Goal: Task Accomplishment & Management: Use online tool/utility

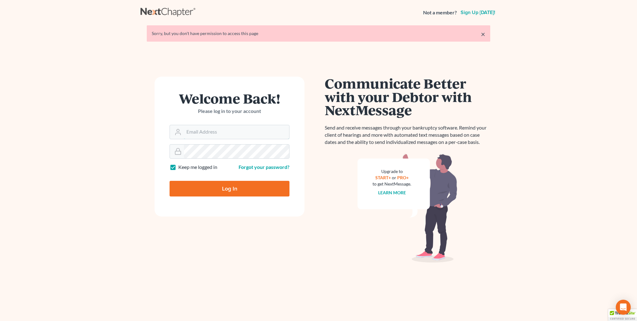
type input "[PERSON_NAME][EMAIL_ADDRESS][DOMAIN_NAME]"
click at [219, 194] on input "Log In" at bounding box center [230, 189] width 120 height 16
type input "Thinking..."
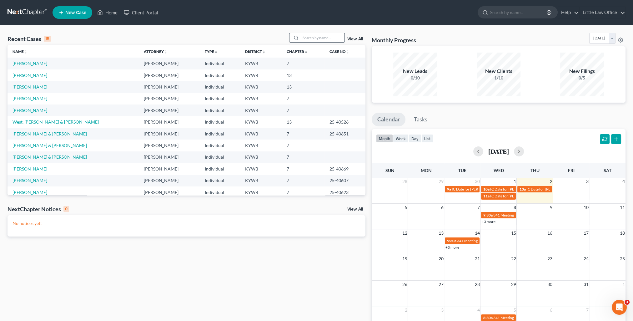
click at [310, 36] on input "search" at bounding box center [323, 37] width 44 height 9
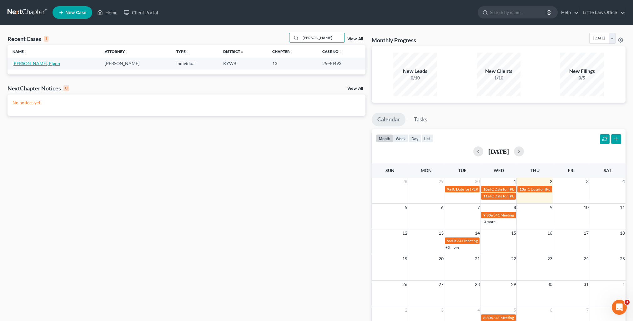
type input "harvey"
click at [21, 63] on link "Harvey, Elgon" at bounding box center [35, 63] width 47 height 5
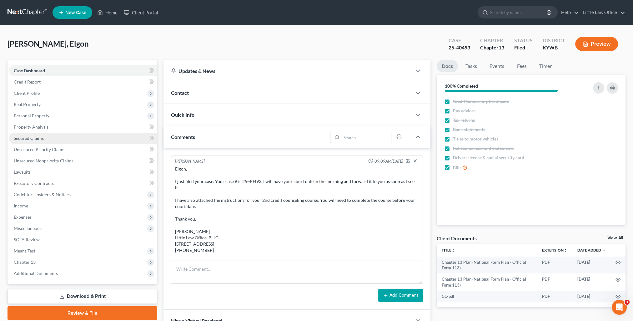
click at [38, 138] on span "Secured Claims" at bounding box center [29, 137] width 30 height 5
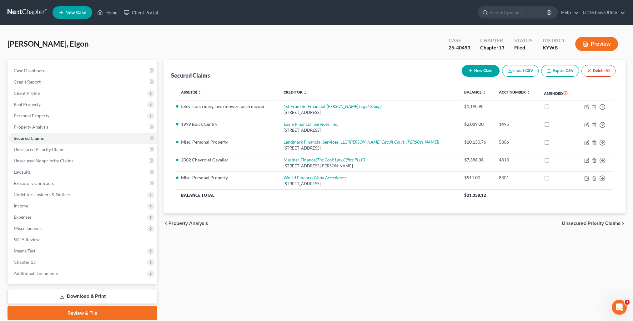
click at [506, 309] on div "Secured Claims New Claim Import CSV Export CSV Delete All Asset(s) expand_more …" at bounding box center [394, 190] width 468 height 260
click at [37, 149] on span "Unsecured Priority Claims" at bounding box center [40, 149] width 52 height 5
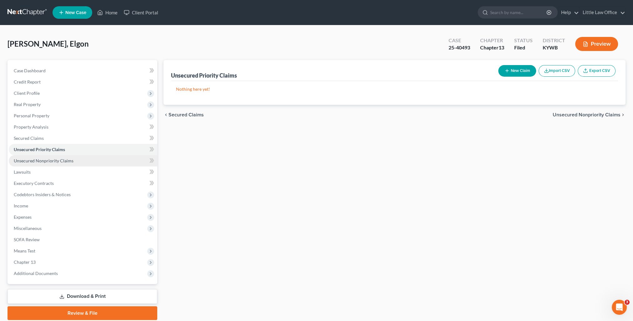
click at [85, 159] on link "Unsecured Nonpriority Claims" at bounding box center [83, 160] width 148 height 11
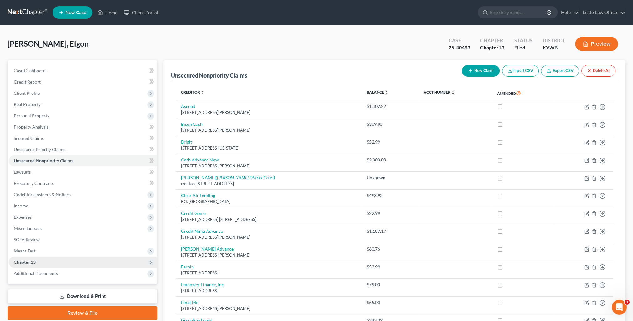
click at [63, 257] on span "Chapter 13" at bounding box center [83, 261] width 148 height 11
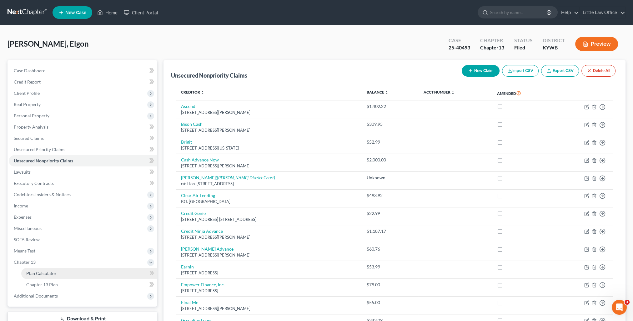
click at [69, 268] on link "Plan Calculator" at bounding box center [89, 272] width 136 height 11
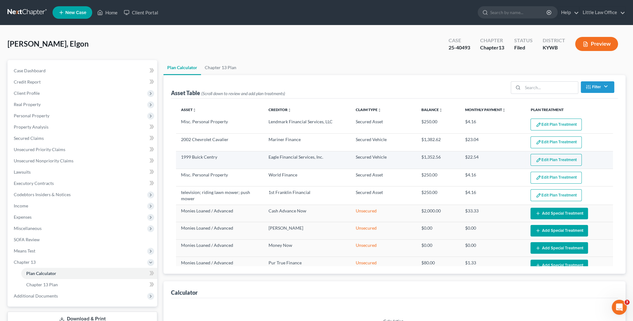
select select "59"
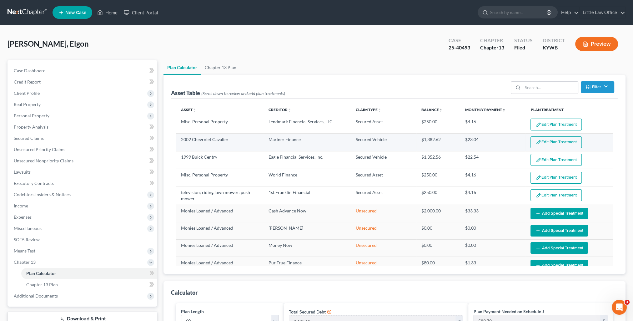
click at [538, 144] on button "Edit Plan Treatment" at bounding box center [555, 142] width 51 height 12
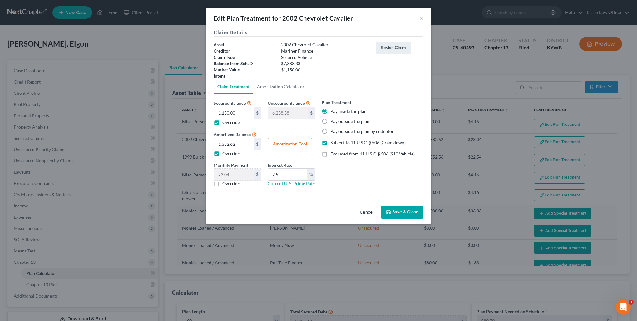
click at [408, 213] on button "Save & Close" at bounding box center [402, 211] width 42 height 13
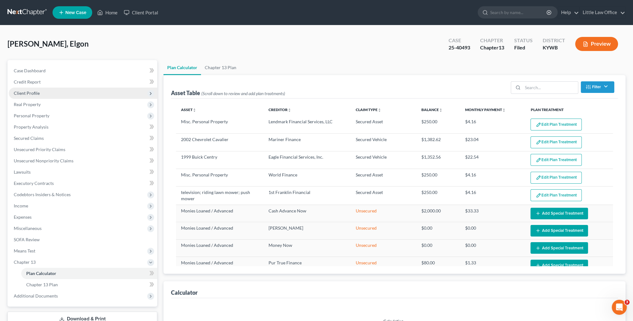
click at [50, 96] on span "Client Profile" at bounding box center [83, 92] width 148 height 11
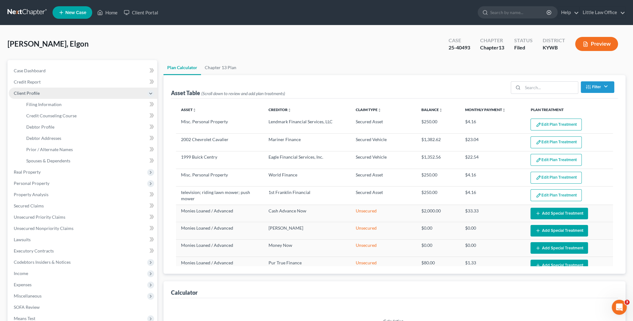
select select "59"
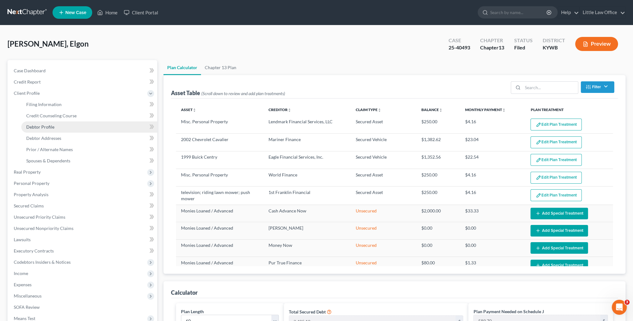
click at [55, 127] on link "Debtor Profile" at bounding box center [89, 126] width 136 height 11
select select "4"
select select "0"
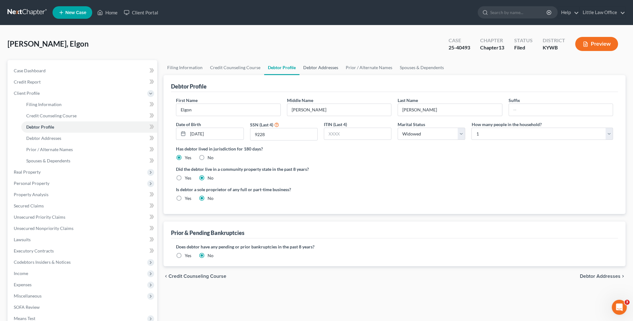
click at [307, 67] on link "Debtor Addresses" at bounding box center [320, 67] width 42 height 15
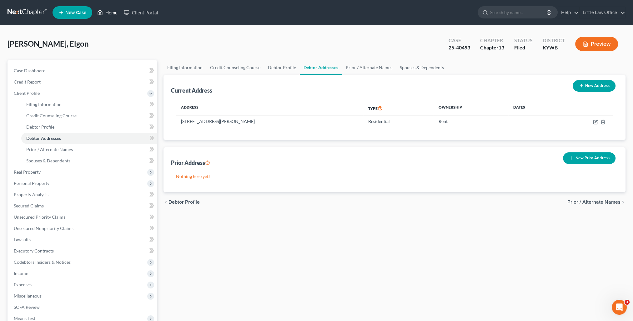
click at [107, 12] on link "Home" at bounding box center [107, 12] width 27 height 11
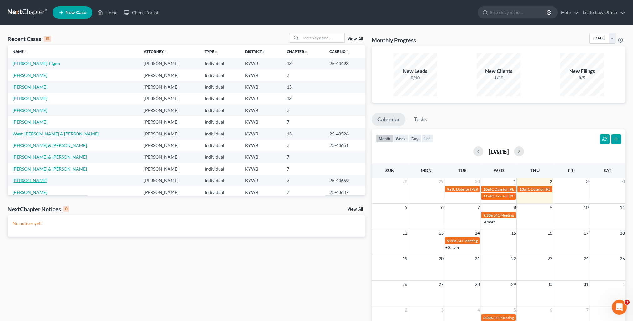
click at [37, 180] on link "Clement, Bradley" at bounding box center [29, 179] width 35 height 5
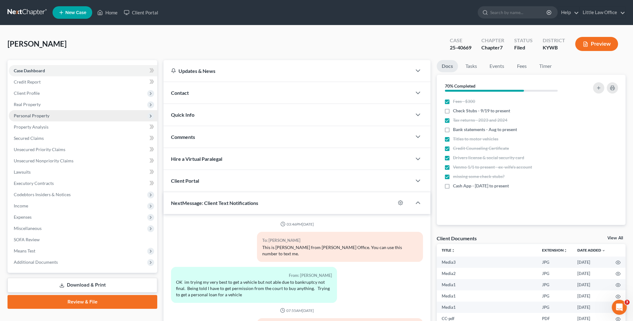
click at [28, 116] on span "Personal Property" at bounding box center [32, 115] width 36 height 5
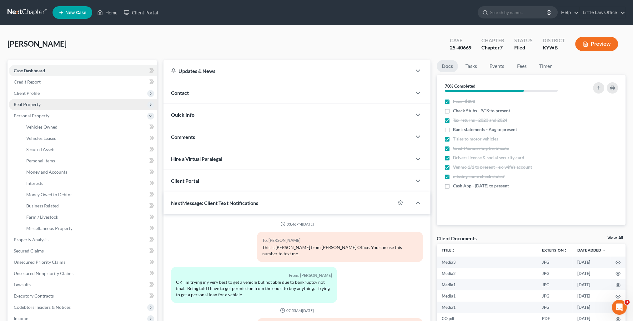
scroll to position [1712, 0]
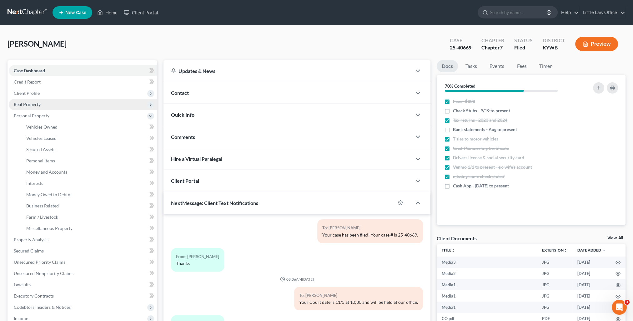
click at [25, 102] on span "Real Property" at bounding box center [27, 104] width 27 height 5
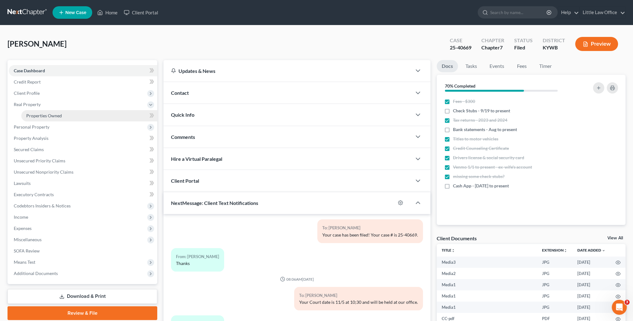
click at [34, 113] on span "Properties Owned" at bounding box center [44, 115] width 36 height 5
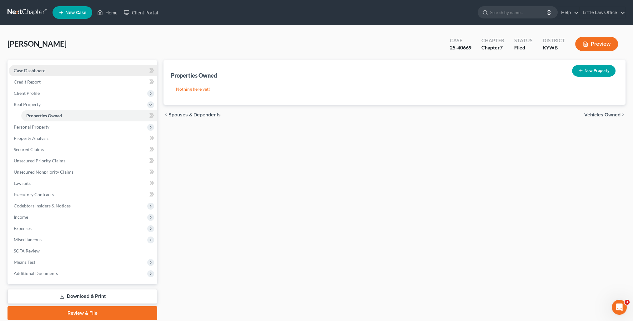
click at [46, 70] on link "Case Dashboard" at bounding box center [83, 70] width 148 height 11
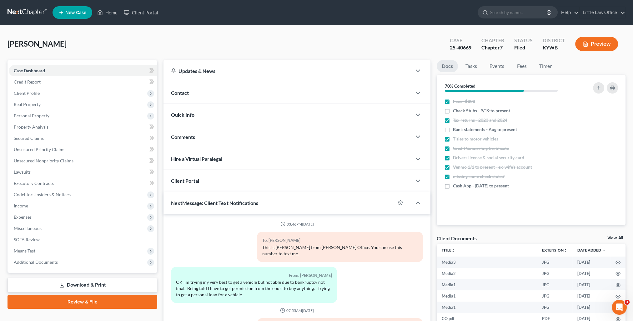
scroll to position [1712, 0]
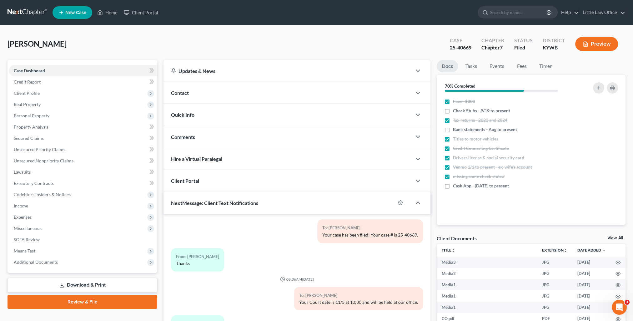
click at [216, 136] on div "Comments" at bounding box center [287, 137] width 248 height 22
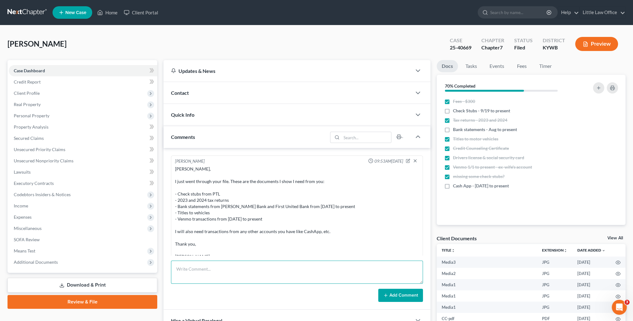
click at [293, 275] on textarea at bounding box center [297, 271] width 252 height 23
type textarea "Documents uploaded into BlueStylus."
click at [413, 296] on button "Add Comment" at bounding box center [400, 294] width 45 height 13
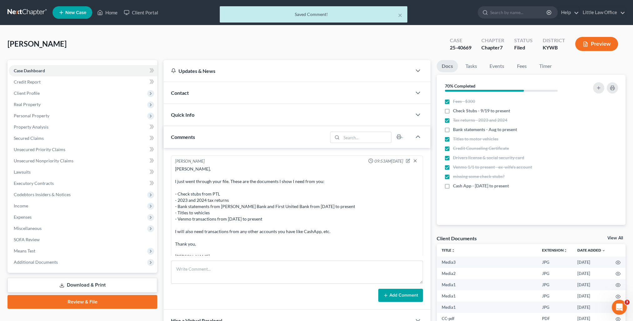
scroll to position [312, 0]
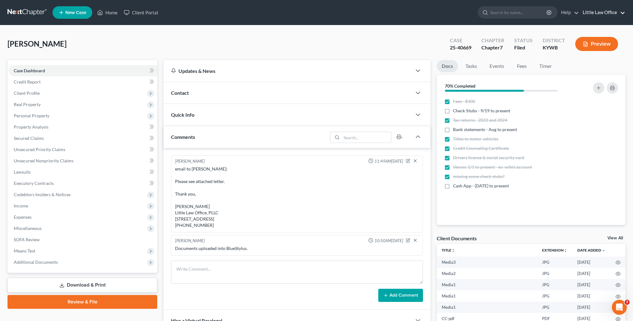
click at [607, 14] on link "Little Law Office" at bounding box center [602, 12] width 46 height 11
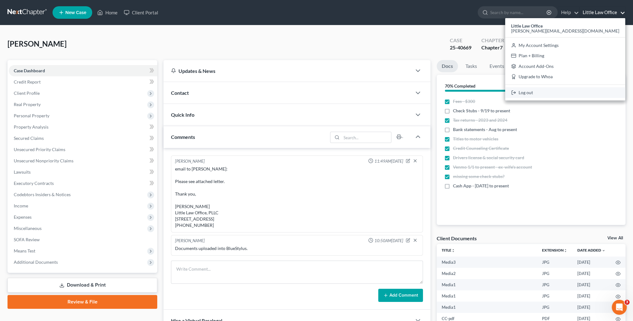
click at [595, 90] on link "Log out" at bounding box center [565, 92] width 120 height 11
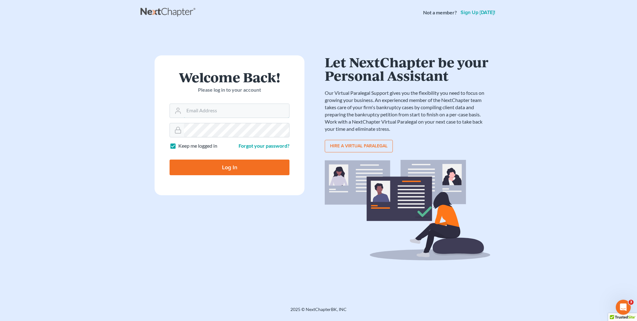
type input "[PERSON_NAME][EMAIL_ADDRESS][DOMAIN_NAME]"
click at [220, 172] on input "Log In" at bounding box center [230, 167] width 120 height 16
type input "Thinking..."
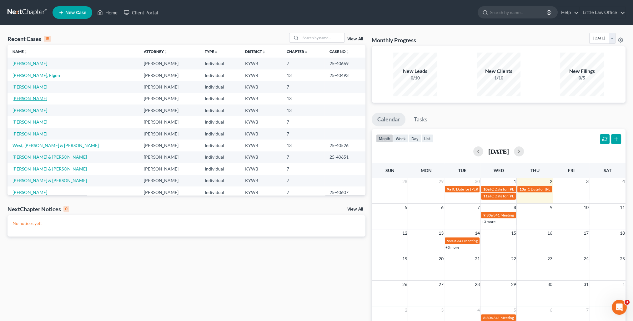
click at [31, 99] on link "Jones, Danny" at bounding box center [29, 98] width 35 height 5
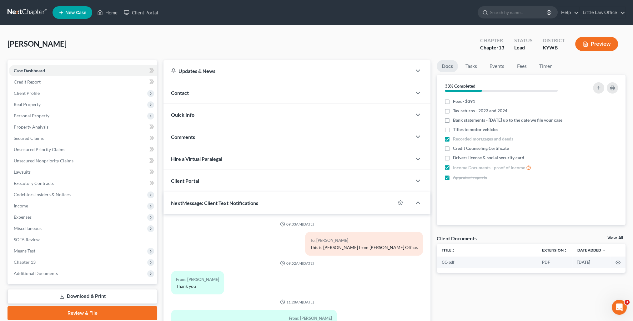
scroll to position [76, 0]
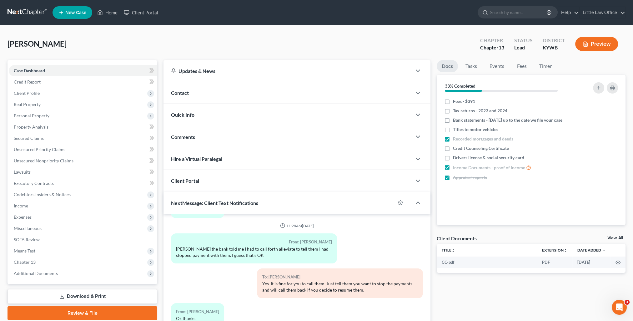
click at [69, 294] on link "Download & Print" at bounding box center [82, 296] width 150 height 15
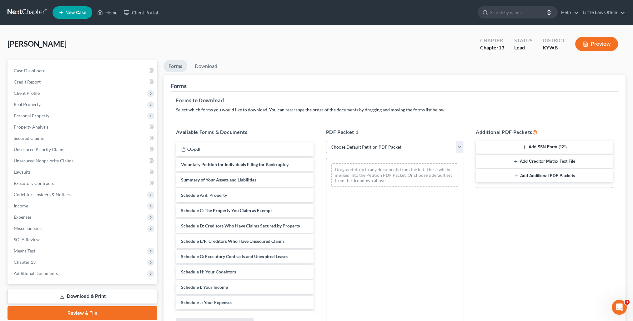
click at [541, 147] on button "Add SSN Form (121)" at bounding box center [544, 147] width 137 height 13
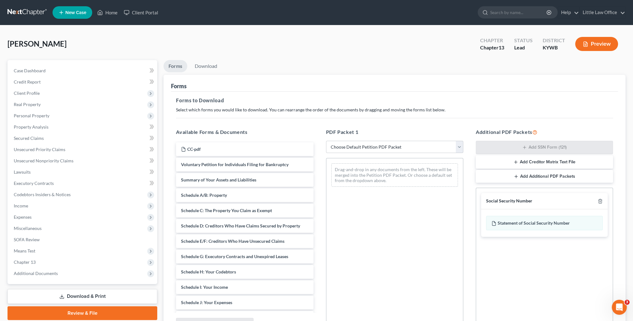
scroll to position [62, 0]
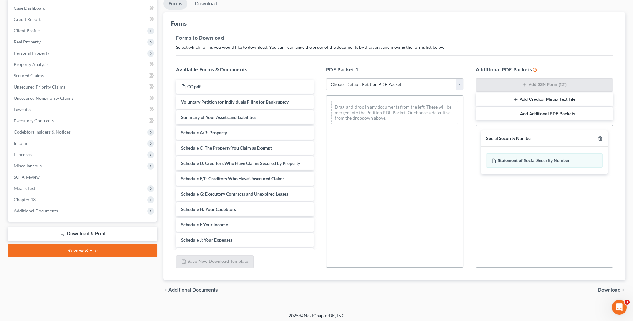
click at [605, 287] on span "Download" at bounding box center [609, 289] width 22 height 5
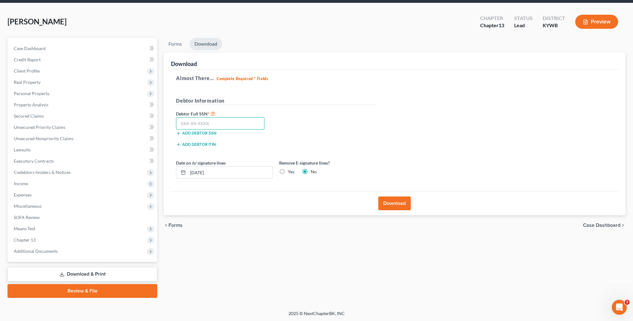
click at [229, 125] on input "text" at bounding box center [220, 123] width 88 height 12
type input "403-78-9680"
click at [399, 206] on button "Download" at bounding box center [394, 203] width 32 height 14
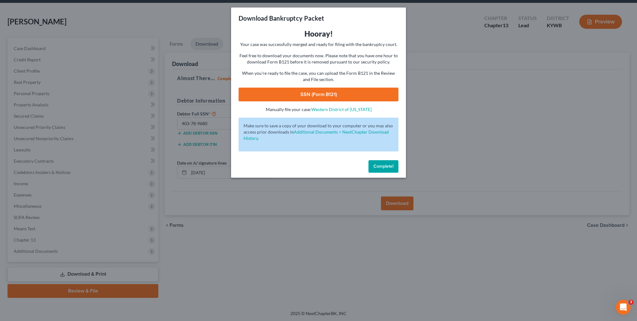
click at [332, 92] on link "SSN (Form B121)" at bounding box center [319, 94] width 160 height 14
click at [388, 169] on button "Complete!" at bounding box center [384, 166] width 30 height 12
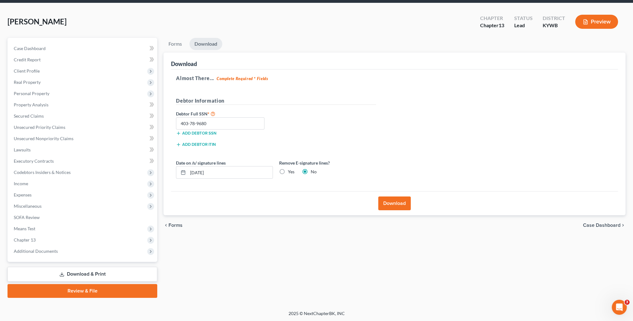
scroll to position [0, 0]
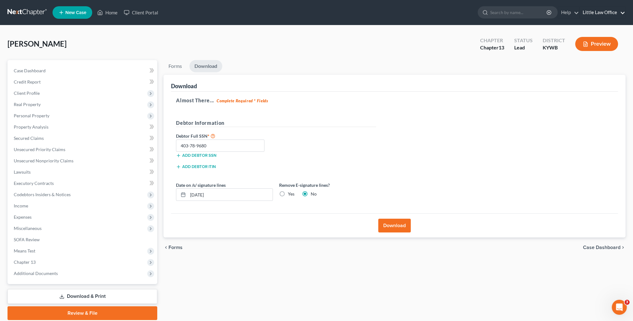
click at [604, 11] on link "Little Law Office" at bounding box center [602, 12] width 46 height 11
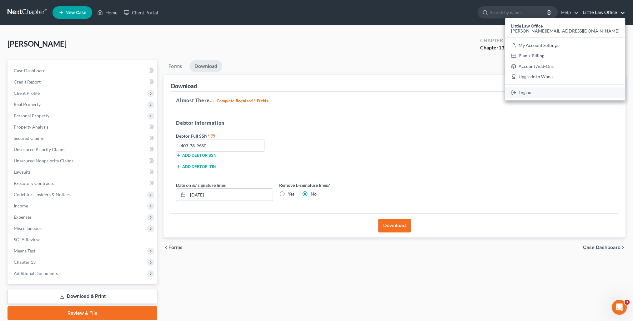
click at [592, 91] on link "Log out" at bounding box center [565, 92] width 120 height 11
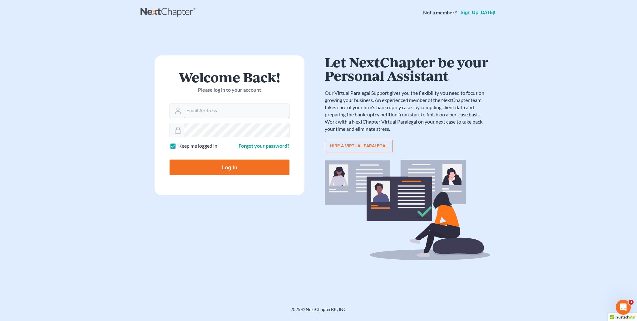
type input "[PERSON_NAME][EMAIL_ADDRESS][DOMAIN_NAME]"
click at [279, 163] on input "Log In" at bounding box center [230, 167] width 120 height 16
type input "Thinking..."
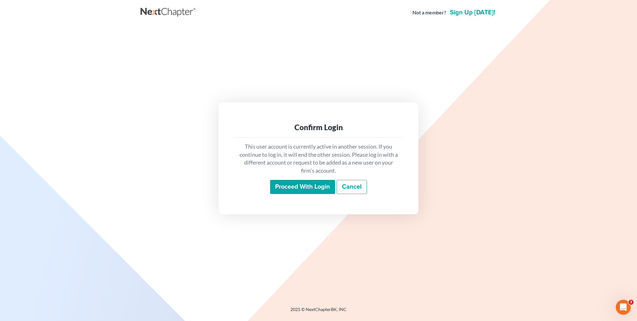
click at [295, 194] on div "Proceed with login Cancel" at bounding box center [319, 187] width 160 height 15
click at [297, 188] on input "Proceed with login" at bounding box center [302, 187] width 65 height 14
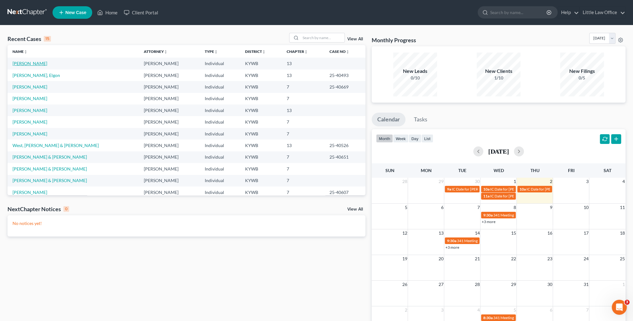
click at [31, 62] on link "[PERSON_NAME]" at bounding box center [29, 63] width 35 height 5
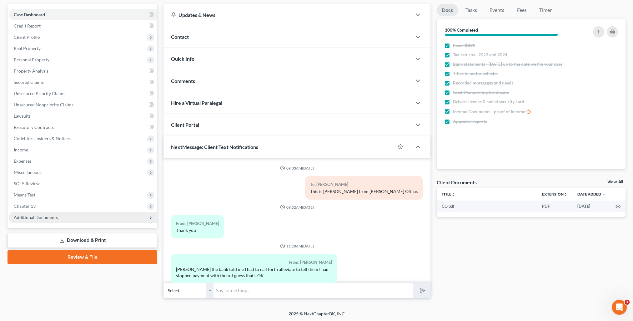
scroll to position [76, 0]
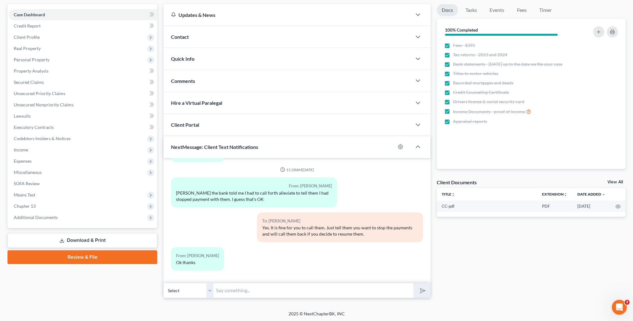
click at [70, 224] on div "Case Dashboard Payments Invoices Payments Payments Credit Report Client Profile…" at bounding box center [82, 116] width 150 height 224
click at [43, 203] on span "Chapter 13" at bounding box center [83, 205] width 148 height 11
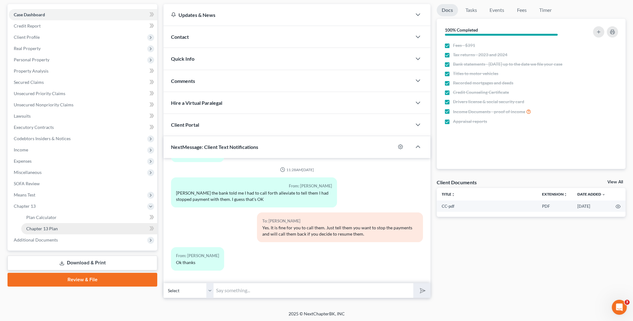
click at [44, 228] on span "Chapter 13 Plan" at bounding box center [42, 228] width 32 height 5
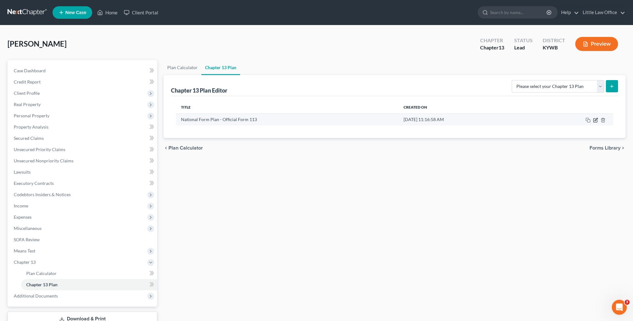
click at [596, 121] on icon "button" at bounding box center [595, 120] width 4 height 4
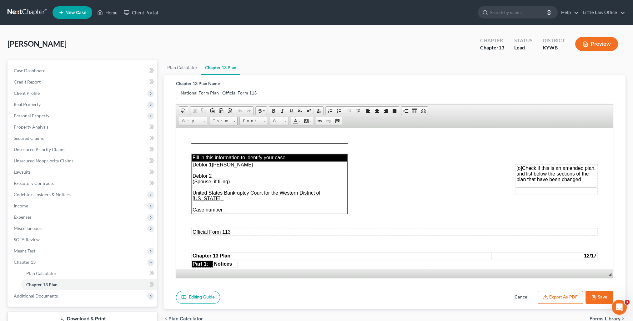
click at [555, 294] on button "Export as PDF" at bounding box center [559, 297] width 45 height 13
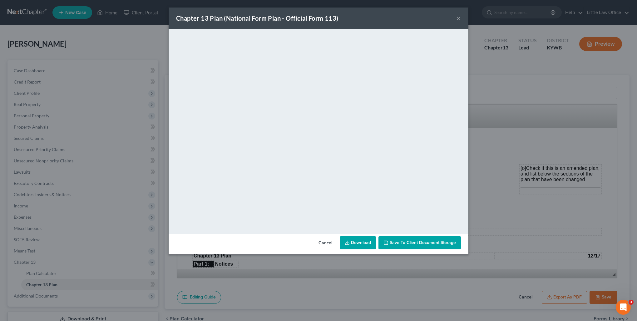
click at [459, 18] on button "×" at bounding box center [459, 17] width 4 height 7
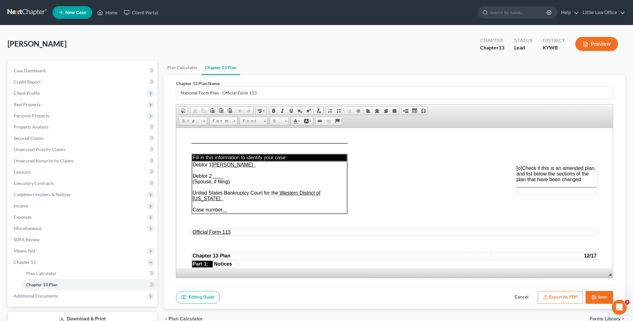
click at [604, 293] on button "Save" at bounding box center [598, 297] width 27 height 13
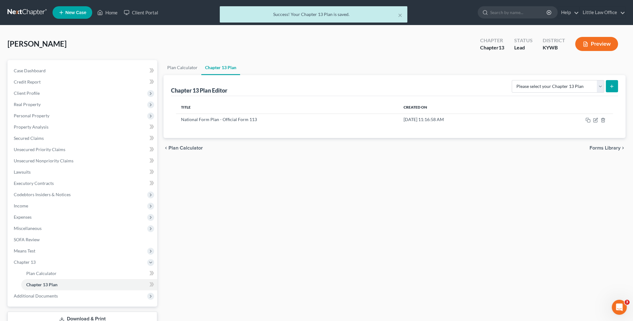
click at [591, 15] on div "× Success! Your Chapter 13 Plan is saved." at bounding box center [313, 15] width 633 height 19
click at [401, 18] on button "×" at bounding box center [400, 14] width 4 height 7
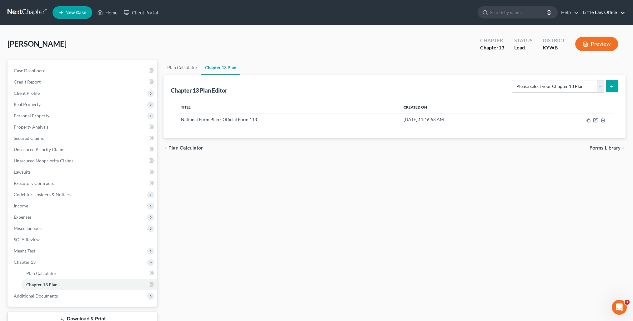
click at [609, 12] on link "Little Law Office" at bounding box center [602, 12] width 46 height 11
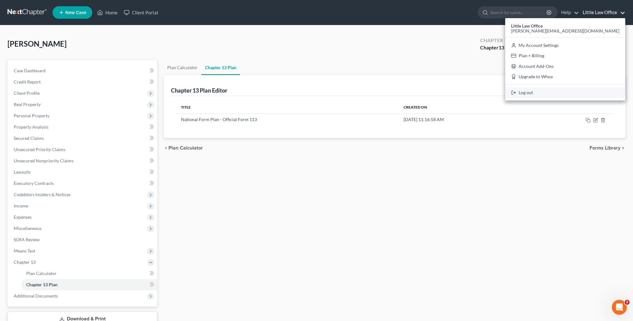
click at [582, 92] on link "Log out" at bounding box center [565, 92] width 120 height 11
